Goal: Information Seeking & Learning: Learn about a topic

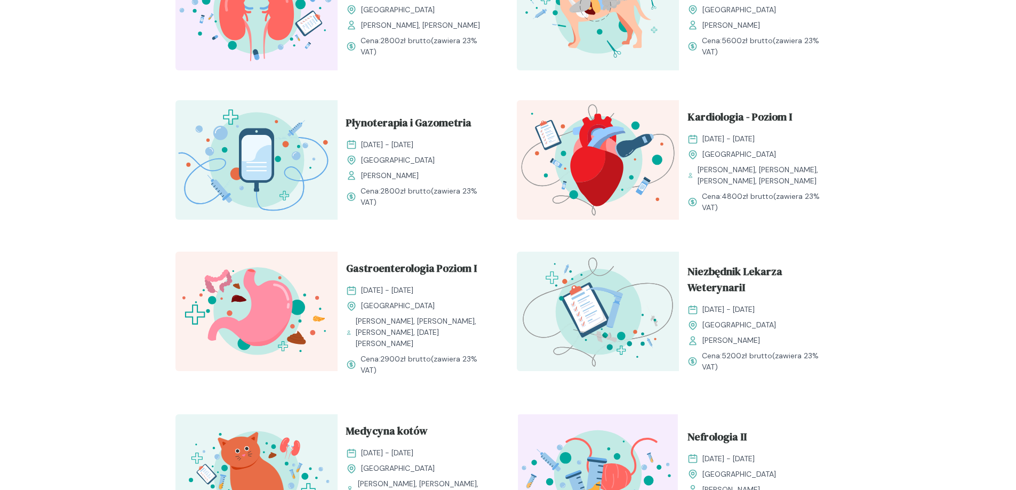
scroll to position [1064, 0]
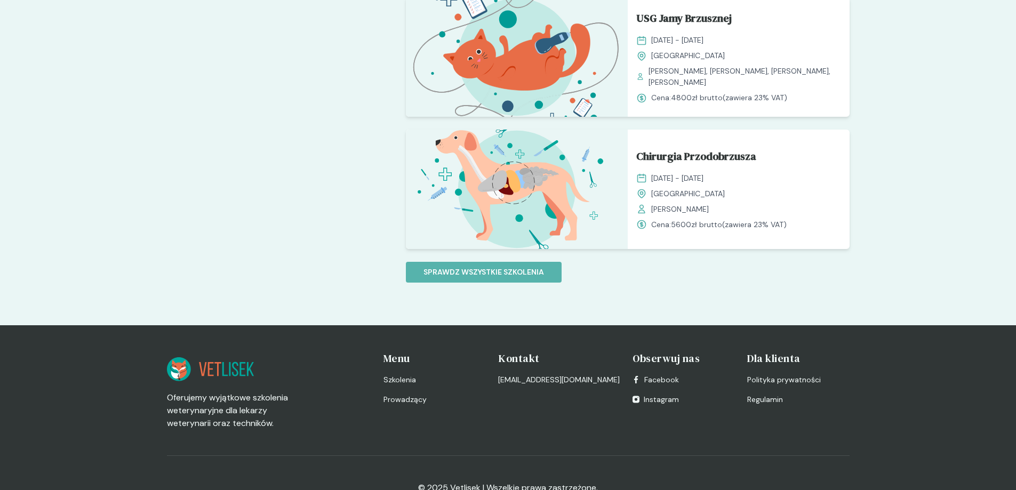
scroll to position [1013, 0]
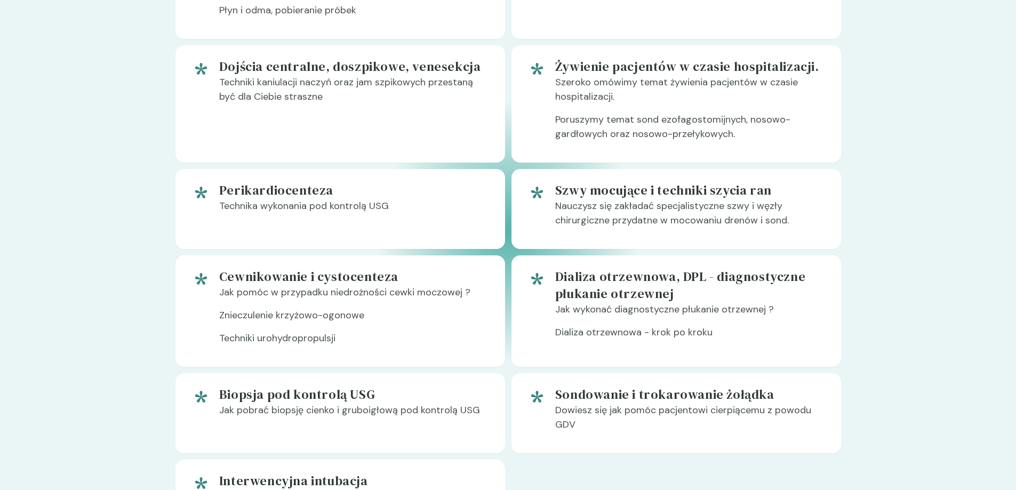
scroll to position [533, 0]
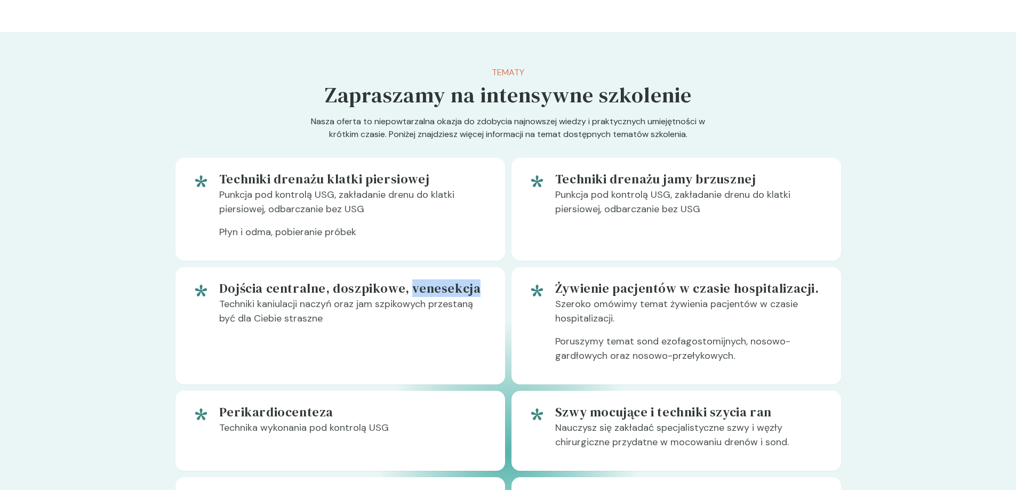
drag, startPoint x: 407, startPoint y: 289, endPoint x: 471, endPoint y: 290, distance: 64.5
click at [471, 290] on h5 "Dojścia centralne, doszpikowe, venesekcja" at bounding box center [353, 288] width 269 height 17
drag, startPoint x: 453, startPoint y: 289, endPoint x: 879, endPoint y: 210, distance: 432.8
click at [878, 211] on section "Tematy Zapraszamy na intensywne szkolenie Nasza oferta to niepowtarzalna okazja…" at bounding box center [508, 406] width 1016 height 749
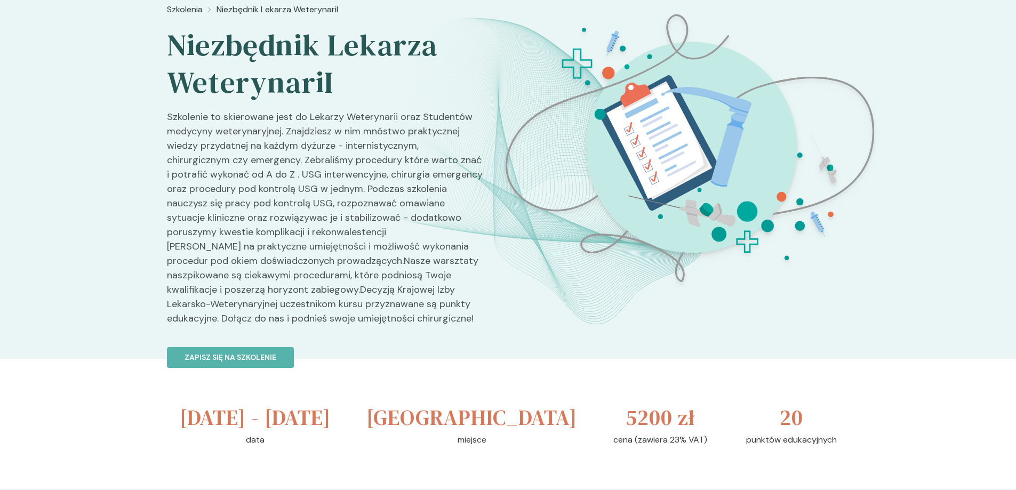
scroll to position [0, 0]
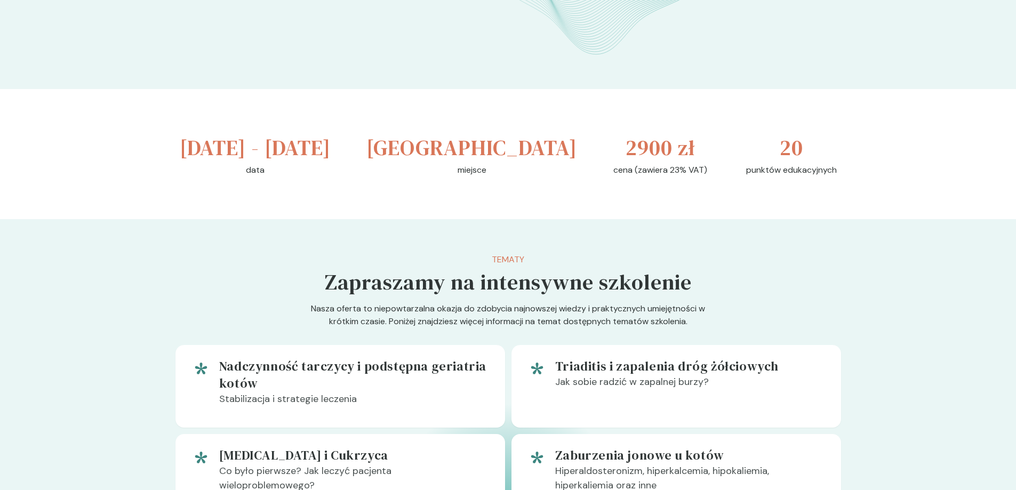
scroll to position [160, 0]
